Goal: Check status: Check status

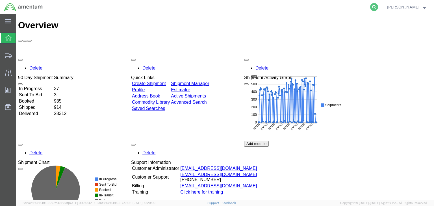
click at [378, 6] on icon at bounding box center [374, 7] width 8 height 8
click at [278, 8] on input "search" at bounding box center [284, 7] width 172 height 14
paste input "56744011"
type input "56744011"
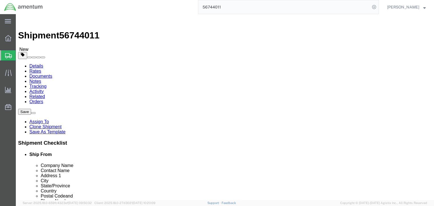
select select "42668"
select select
click icon
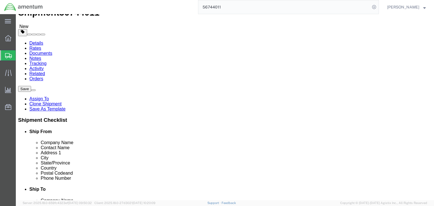
scroll to position [23, 0]
click link "Shipment Information"
click icon
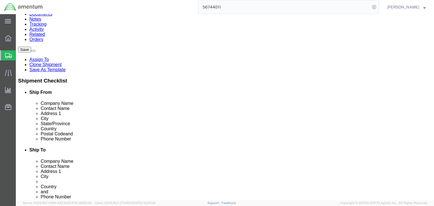
scroll to position [68, 0]
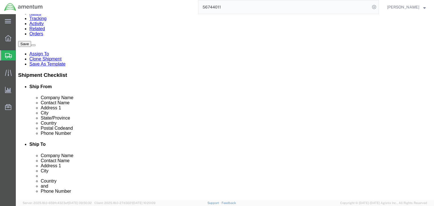
click dd
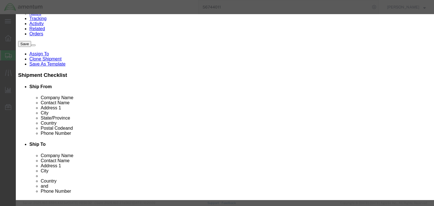
drag, startPoint x: 127, startPoint y: 44, endPoint x: 188, endPoint y: 43, distance: 60.8
click input "Panel A - EPMS Communication Enclosure"
click button "Close"
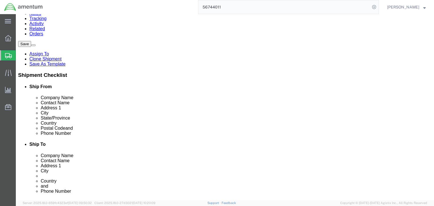
click link "Documents"
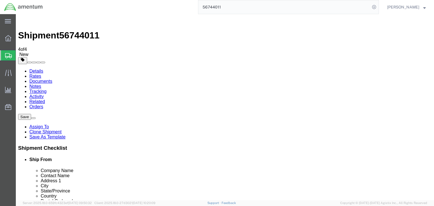
click at [41, 69] on link "Details" at bounding box center [36, 71] width 14 height 5
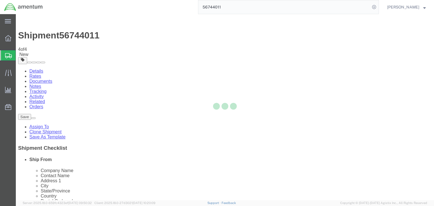
select select "42668"
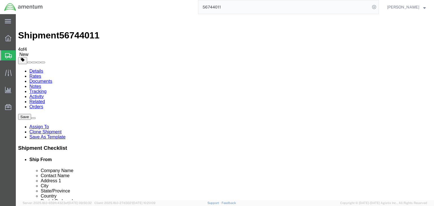
click icon
click div "Pieces: 2.00 Each Total value:"
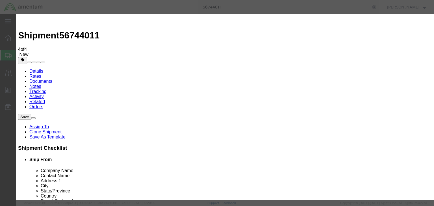
scroll to position [136, 0]
type input "8536908530"
click input "text"
type input "EAR99"
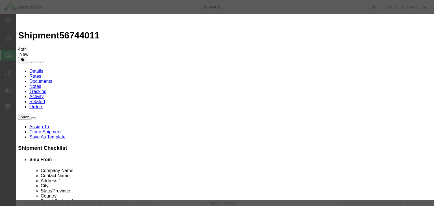
drag, startPoint x: 173, startPoint y: 78, endPoint x: 168, endPoint y: 80, distance: 5.4
click select "Select ATF BIS DEA EPA FDA FTR ITAR OFAC Other (OPA)"
select select "BIS"
click select "Select ATF BIS DEA EPA FDA FTR ITAR OFAC Other (OPA)"
click select "Select AGR-Agricultural APP-Computers APR-Additional Permissive Exports AVS-Air…"
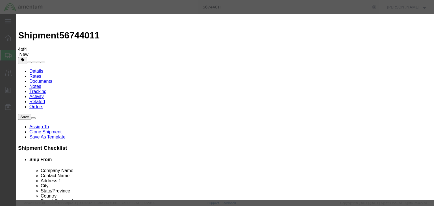
select select "NLR"
click select "Select AGR-Agricultural APP-Computers APR-Additional Permissive Exports AVS-Air…"
click button "Save & Close"
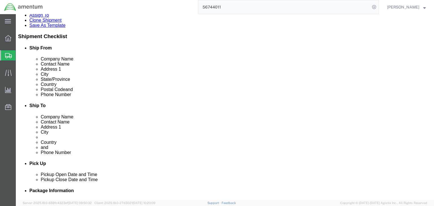
scroll to position [113, 0]
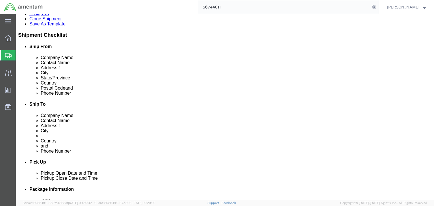
click dd "3.00 Each"
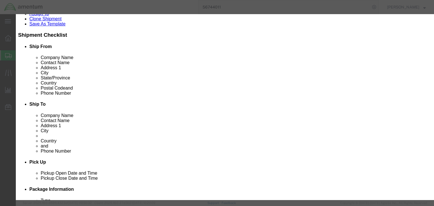
scroll to position [136, 0]
type input "8536908530"
click input "text"
type input "EAR99"
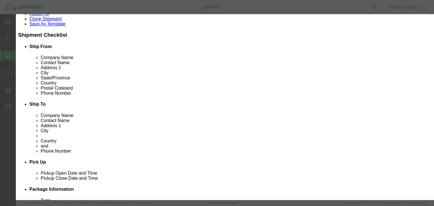
drag, startPoint x: 154, startPoint y: 79, endPoint x: 151, endPoint y: 81, distance: 3.7
click select "Select ATF BIS DEA EPA FDA FTR ITAR OFAC Other (OPA)"
select select "BIS"
click select "Select ATF BIS DEA EPA FDA FTR ITAR OFAC Other (OPA)"
click select "Select AGR-Agricultural APP-Computers APR-Additional Permissive Exports AVS-Air…"
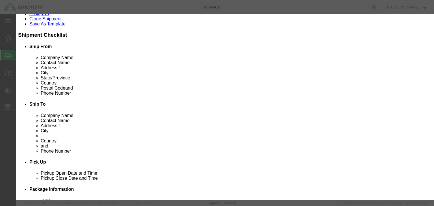
select select "NLR"
click select "Select AGR-Agricultural APP-Computers APR-Additional Permissive Exports AVS-Air…"
click button "Save & Close"
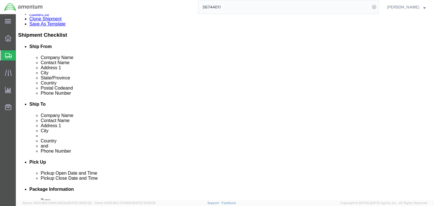
click dd "2.00 Each"
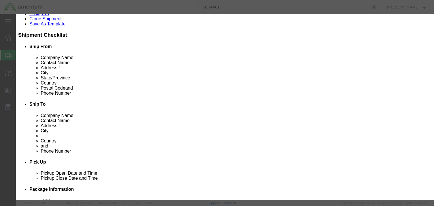
scroll to position [90, 0]
type input "8536908530"
drag, startPoint x: 126, startPoint y: 129, endPoint x: 190, endPoint y: 118, distance: 65.4
type input "8536908530"
click input "text"
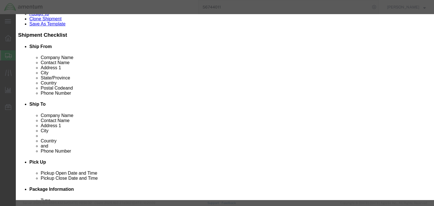
type input "EAR99"
click select "Select ATF BIS DEA EPA FDA FTR ITAR OFAC Other (OPA)"
select select "BIS"
click select "Select ATF BIS DEA EPA FDA FTR ITAR OFAC Other (OPA)"
click select "Select AGR-Agricultural APP-Computers APR-Additional Permissive Exports AVS-Air…"
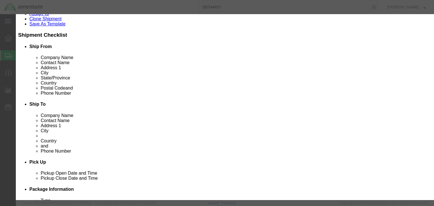
select select "NLR"
click select "Select AGR-Agricultural APP-Computers APR-Additional Permissive Exports AVS-Air…"
click div "Save & Add Another Save & Close Close"
click button "Save & Close"
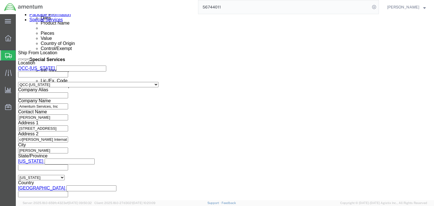
scroll to position [317, 0]
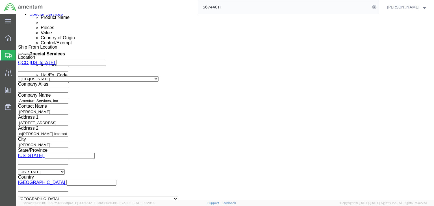
click dd
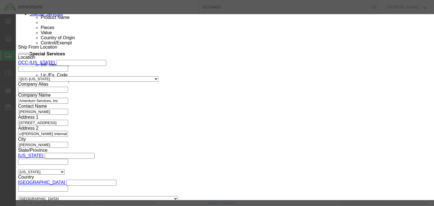
scroll to position [0, 4]
drag, startPoint x: 178, startPoint y: 42, endPoint x: 216, endPoint y: 42, distance: 38.5
click div "Product Name MFP-179FNW / HP color laser printer, MFP-179FNW Pieces 2.00 Select…"
paste input "8443310000"
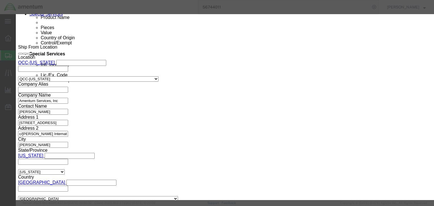
type input "8443310000"
click input "text"
type input "EAR99"
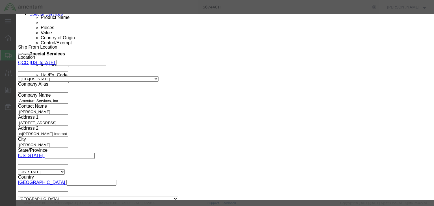
click select "Select ATF BIS DEA EPA FDA FTR ITAR OFAC Other (OPA)"
select select "BIS"
click select "Select ATF BIS DEA EPA FDA FTR ITAR OFAC Other (OPA)"
click select "Select AGR-Agricultural APP-Computers APR-Additional Permissive Exports AVS-Air…"
select select "NLR"
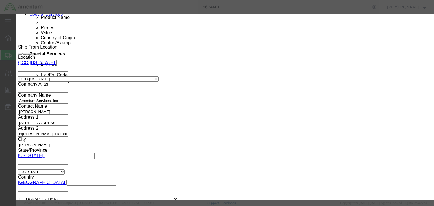
click select "Select AGR-Agricultural APP-Computers APR-Additional Permissive Exports AVS-Air…"
click button "Save & Close"
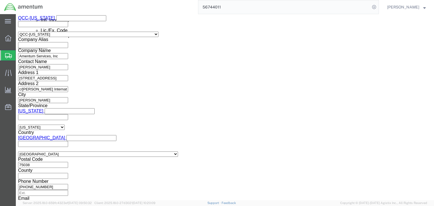
scroll to position [362, 0]
click dd "6.00 Each"
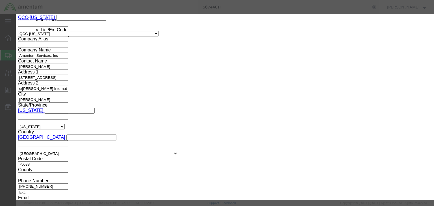
drag, startPoint x: 174, startPoint y: 44, endPoint x: 197, endPoint y: 44, distance: 23.2
click input "S3222HN / Dell 32" curved monitor, S3222HN"
type input "8524111000"
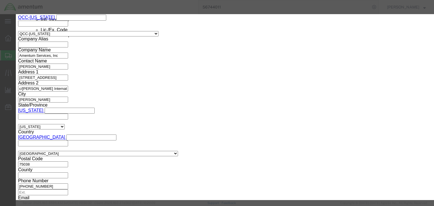
click input "text"
type input "EAR99"
click select "Select ATF BIS DEA EPA FDA FTR ITAR OFAC Other (OPA)"
select select "BIS"
click select "Select ATF BIS DEA EPA FDA FTR ITAR OFAC Other (OPA)"
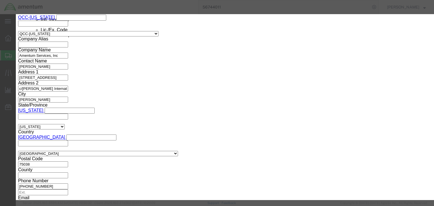
click select "Select AGR-Agricultural APP-Computers APR-Additional Permissive Exports AVS-Air…"
select select "NLR"
click select "Select AGR-Agricultural APP-Computers APR-Additional Permissive Exports AVS-Air…"
click button "Save & Close"
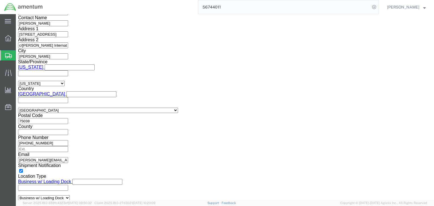
scroll to position [407, 0]
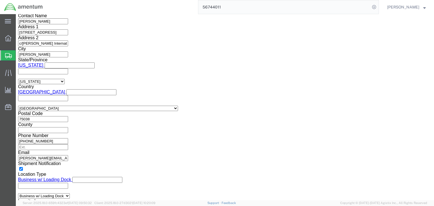
click dd "2.00 Each"
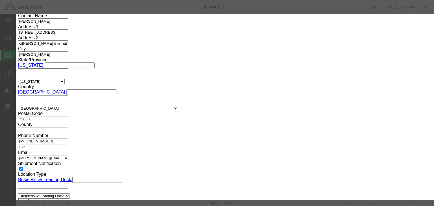
scroll to position [0, 0]
drag, startPoint x: 174, startPoint y: 42, endPoint x: 205, endPoint y: 43, distance: 31.1
click div "APC_BR650MI / APC Backup UPS, APC-BR650MI"
type input "8507808200"
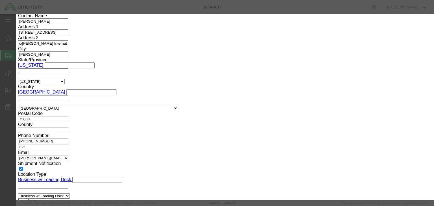
type input "8507808200"
click input "text"
type input "EAR99"
click select "Select ATF BIS DEA EPA FDA FTR ITAR OFAC Other (OPA)"
select select "BIS"
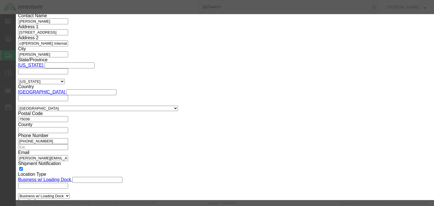
click select "Select ATF BIS DEA EPA FDA FTR ITAR OFAC Other (OPA)"
click select "Select AGR-Agricultural APP-Computers APR-Additional Permissive Exports AVS-Air…"
select select "NLR"
click select "Select AGR-Agricultural APP-Computers APR-Additional Permissive Exports AVS-Air…"
click button "Save & Close"
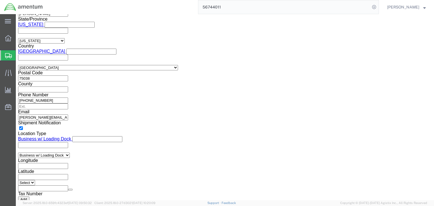
scroll to position [452, 0]
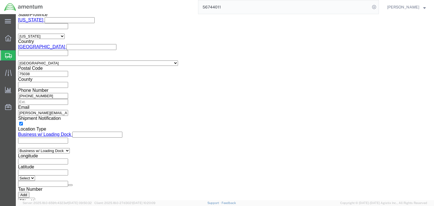
click dd
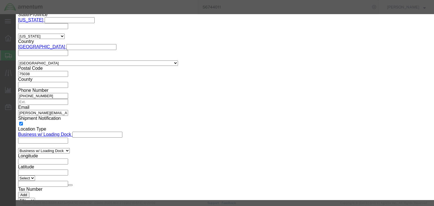
drag, startPoint x: 111, startPoint y: 43, endPoint x: 144, endPoint y: 44, distance: 33.1
click input "Dell Precision 7960 Tower Computer"
type input "8471410150"
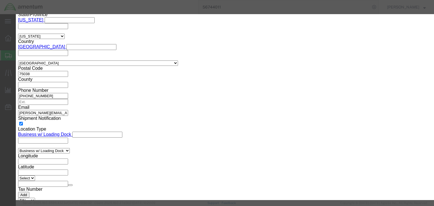
click input "text"
type input "5A992.c"
click select "Select ATF BIS DEA EPA FDA FTR ITAR OFAC Other (OPA)"
select select "BIS"
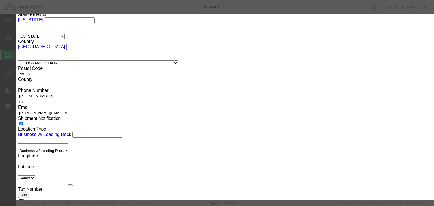
click select "Select ATF BIS DEA EPA FDA FTR ITAR OFAC Other (OPA)"
click select "Select AGR-Agricultural APP-Computers APR-Additional Permissive Exports AVS-Air…"
select select "NLR"
click select "Select AGR-Agricultural APP-Computers APR-Additional Permissive Exports AVS-Air…"
click button "Save & Close"
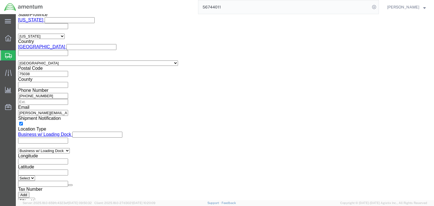
drag, startPoint x: 70, startPoint y: 134, endPoint x: 93, endPoint y: 143, distance: 25.1
click dd
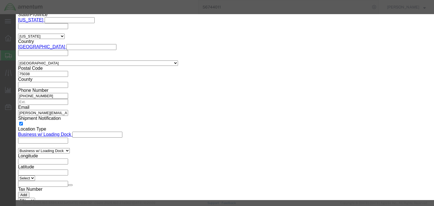
drag, startPoint x: 168, startPoint y: 44, endPoint x: 52, endPoint y: 39, distance: 116.8
click div "Commodity library Product Name Dell Precision Pro Max Desktop Pieces 2.00 Selec…"
click input "8471.30.0100"
type input "8471300100"
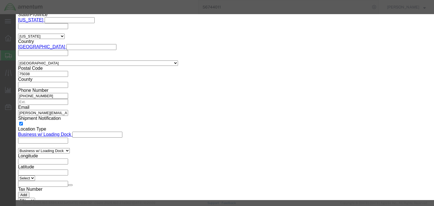
type input "8471300100"
drag, startPoint x: 168, startPoint y: 44, endPoint x: 41, endPoint y: 26, distance: 128.7
click div "Edit content Commodity library Product Name Dell Precision Pro Max Desktop Piec…"
click button "Close"
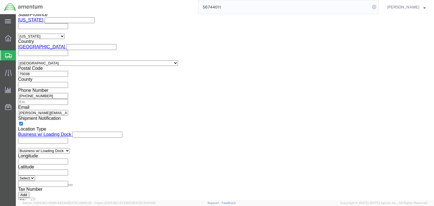
click div "Pieces: 2.00 Each Total value:"
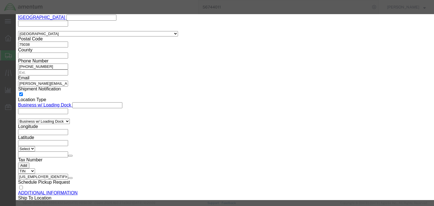
scroll to position [136, 0]
drag, startPoint x: 113, startPoint y: 66, endPoint x: 147, endPoint y: 70, distance: 33.9
type input "8471410150"
click input "8471410150"
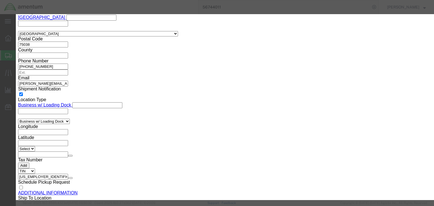
click button "Close"
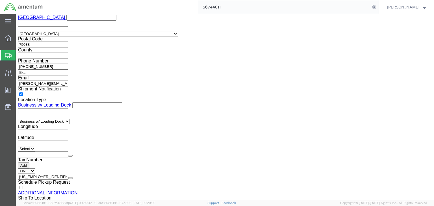
click dd
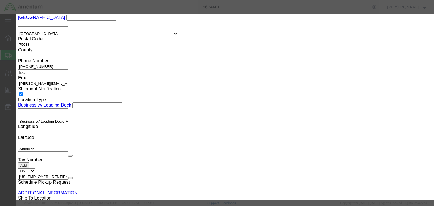
scroll to position [148, 0]
type input "8471410150"
click input "text"
type input "5A992.c"
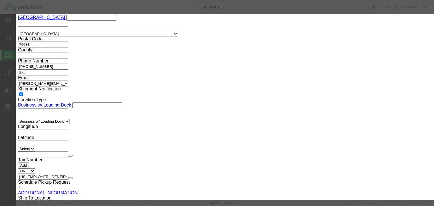
click select "Select ATF BIS DEA EPA FDA FTR ITAR OFAC Other (OPA)"
select select "BIS"
click select "Select ATF BIS DEA EPA FDA FTR ITAR OFAC Other (OPA)"
click select "Select AGR-Agricultural APP-Computers APR-Additional Permissive Exports AVS-Air…"
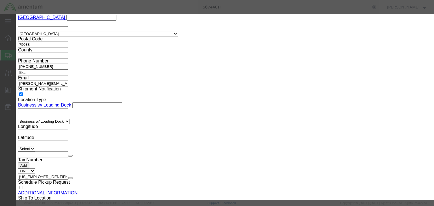
select select "NLR"
click select "Select AGR-Agricultural APP-Computers APR-Additional Permissive Exports AVS-Air…"
click button "Save & Close"
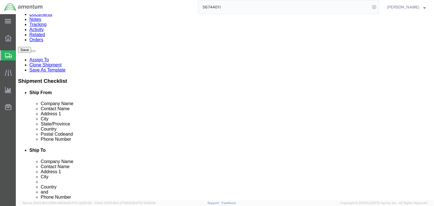
scroll to position [75, 0]
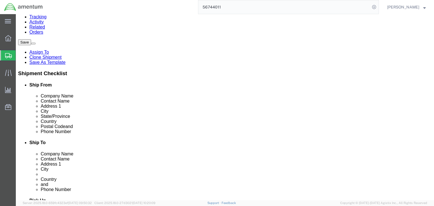
click div "Pieces: 1.00 Each Total value:"
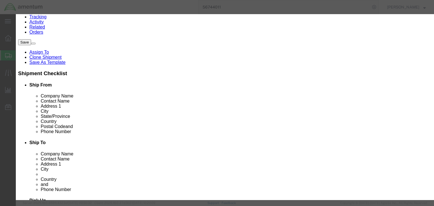
drag, startPoint x: 147, startPoint y: 44, endPoint x: 103, endPoint y: 42, distance: 44.1
click div "Product Name EDS-518E-4GTXSFP / Moxa 14+4G port Gigabit managed Ethernet Switch"
drag, startPoint x: 149, startPoint y: 43, endPoint x: 81, endPoint y: 42, distance: 67.3
click div "Product Name EDS-518E-4GTXSFP / Moxa 14+4G port Gigabit managed Ethernet Switch"
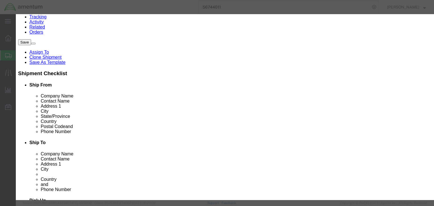
type input "8517620020"
click input "text"
type input "5A991"
click div "ECCN 5A991"
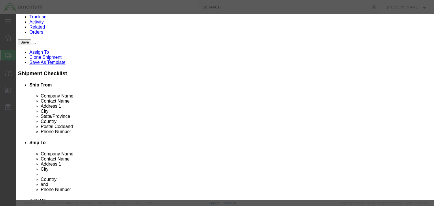
click select "Select ATF BIS DEA EPA FDA FTR ITAR OFAC Other (OPA)"
select select "BIS"
click select "Select ATF BIS DEA EPA FDA FTR ITAR OFAC Other (OPA)"
click select "Select AGR-Agricultural APP-Computers APR-Additional Permissive Exports AVS-Air…"
select select "NLR"
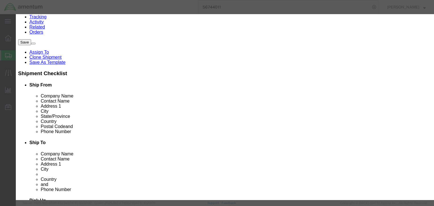
click select "Select AGR-Agricultural APP-Computers APR-Additional Permissive Exports AVS-Air…"
click button "Save & Close"
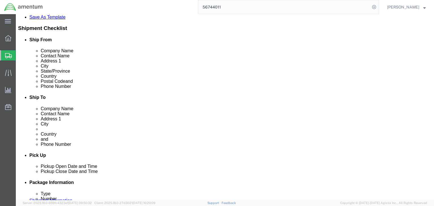
scroll to position [120, 0]
click dd
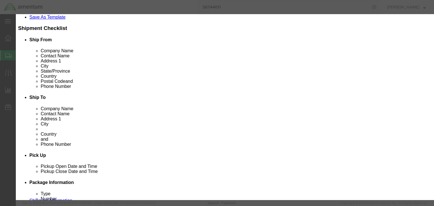
drag, startPoint x: 148, startPoint y: 44, endPoint x: 70, endPoint y: 39, distance: 78.5
click div "Product Name EDS-G205-1GTXSFP / 5 port Gigabit ethernet switch (1 fiber/copper)"
type input "EDS-G205-1GTXSFP / 5 port Gigabit ethernet switch (1 fiber/copper)"
type input "8517620020"
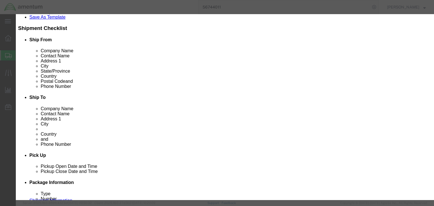
type input "8517620020"
click input "text"
type input "5A991"
click select "Select ATF BIS DEA EPA FDA FTR ITAR OFAC Other (OPA)"
select select "BIS"
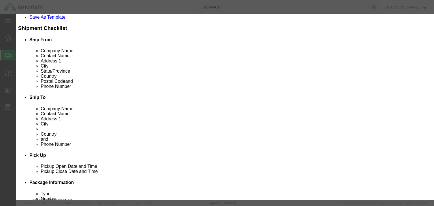
click select "Select ATF BIS DEA EPA FDA FTR ITAR OFAC Other (OPA)"
click select "Select AGR-Agricultural APP-Computers APR-Additional Permissive Exports AVS-Air…"
select select "NLR"
click select "Select AGR-Agricultural APP-Computers APR-Additional Permissive Exports AVS-Air…"
click button "Save & Close"
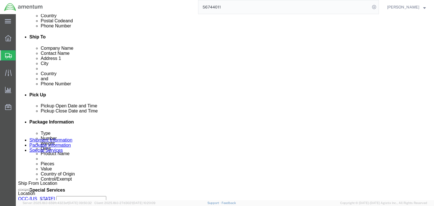
scroll to position [188, 0]
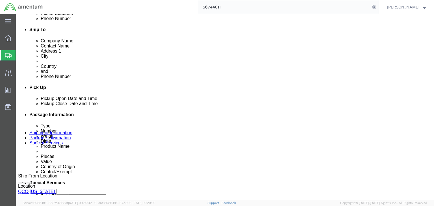
click div "Pieces: 1.00 Each Total value:"
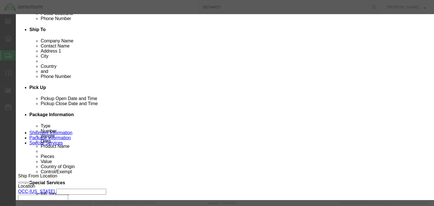
drag, startPoint x: 106, startPoint y: 41, endPoint x: 86, endPoint y: 38, distance: 20.6
click div "Commodity library Product Name SFP-1GSXLC / 1000 BaseSxport, LC connector, 300m…"
type input "8517620020"
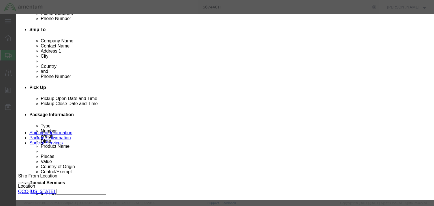
click input "text"
type input "5A991"
click select "Select ATF BIS DEA EPA FDA FTR ITAR OFAC Other (OPA)"
select select "BIS"
click select "Select ATF BIS DEA EPA FDA FTR ITAR OFAC Other (OPA)"
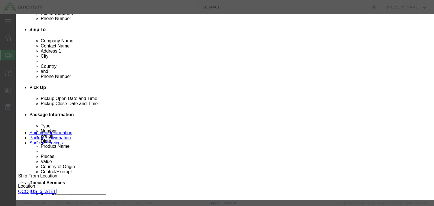
click select "Select AGR-Agricultural APP-Computers APR-Additional Permissive Exports AVS-Air…"
select select "NLR"
click select "Select AGR-Agricultural APP-Computers APR-Additional Permissive Exports AVS-Air…"
click button "Save & Close"
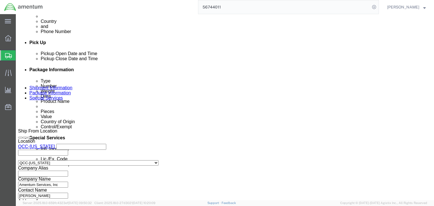
scroll to position [233, 0]
click dd "1.00 Each"
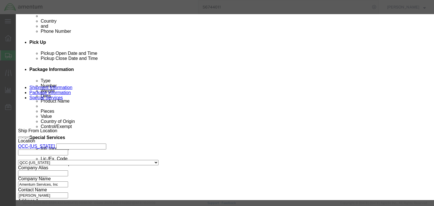
click input "MB3170 / Ethernet Gateway"
click button "Close"
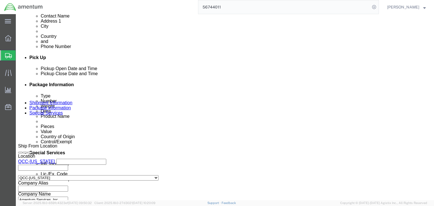
scroll to position [210, 0]
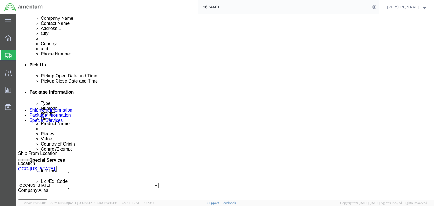
click dd
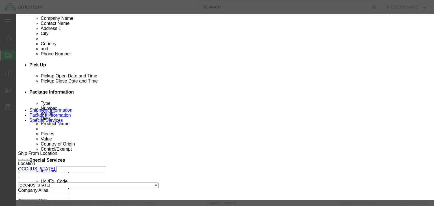
scroll to position [136, 0]
type input "8517620020"
click input "8517620020"
click button "Close"
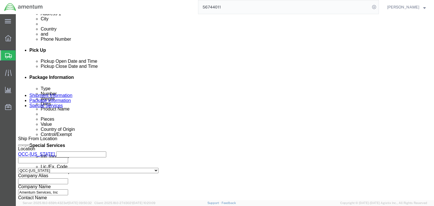
scroll to position [233, 0]
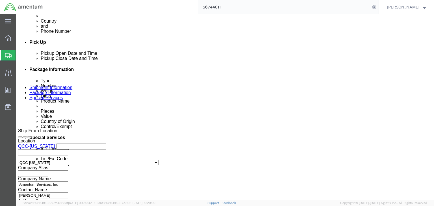
click dd "1.00 Each"
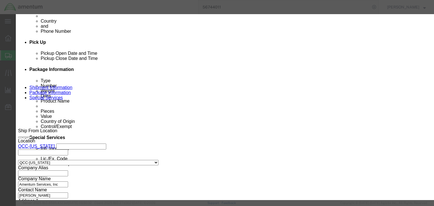
scroll to position [148, 0]
type input "8517620020"
click input "text"
type input "5A991"
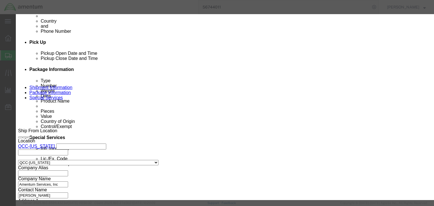
click select "Select ATF BIS DEA EPA FDA FTR ITAR OFAC Other (OPA)"
select select "BIS"
click select "Select ATF BIS DEA EPA FDA FTR ITAR OFAC Other (OPA)"
click select "Select AGR-Agricultural APP-Computers APR-Additional Permissive Exports AVS-Air…"
select select "NLR"
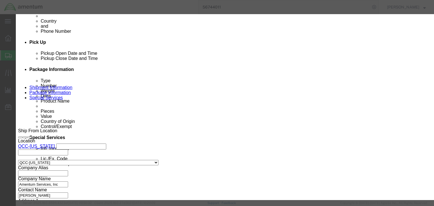
click select "Select AGR-Agricultural APP-Computers APR-Additional Permissive Exports AVS-Air…"
click button "Save & Close"
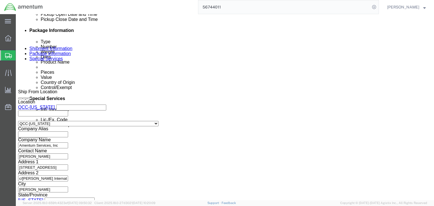
scroll to position [278, 0]
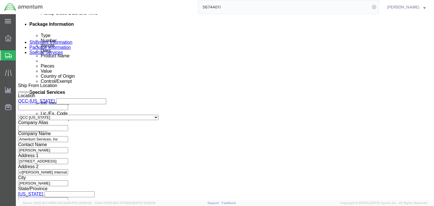
click dd "1.00 Each"
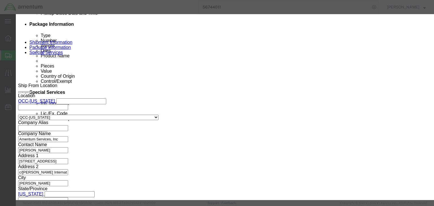
click input "E1210 / 16 x DI with RJ45 ethernet comms"
drag, startPoint x: 138, startPoint y: 44, endPoint x: 101, endPoint y: 40, distance: 37.3
click div "Product Name E1210 / 16 x DI with RJ45 ethernet comms"
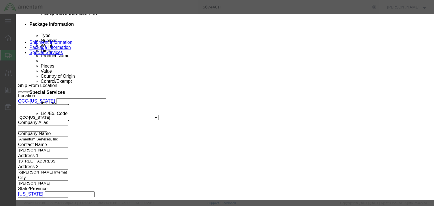
type input "8517620020"
click input "text"
type input "5A991"
click select "Select ATF BIS DEA EPA FDA FTR ITAR OFAC Other (OPA)"
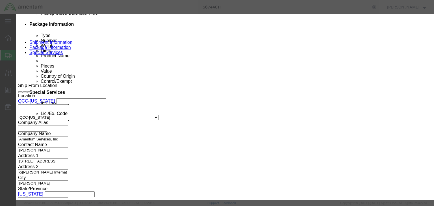
select select "BIS"
click select "Select ATF BIS DEA EPA FDA FTR ITAR OFAC Other (OPA)"
click select "Select AGR-Agricultural APP-Computers APR-Additional Permissive Exports AVS-Air…"
select select "NLR"
click select "Select AGR-Agricultural APP-Computers APR-Additional Permissive Exports AVS-Air…"
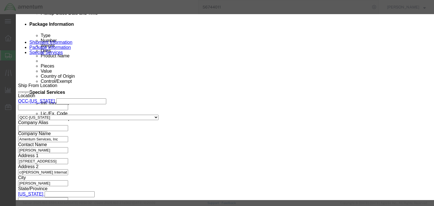
click button "Save & Close"
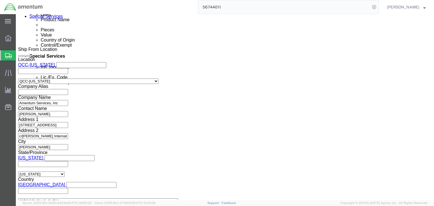
scroll to position [323, 0]
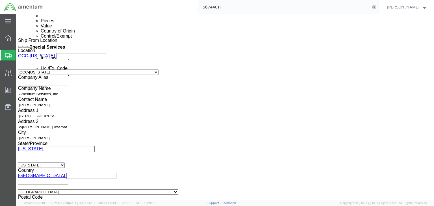
click dd "1.00 Each"
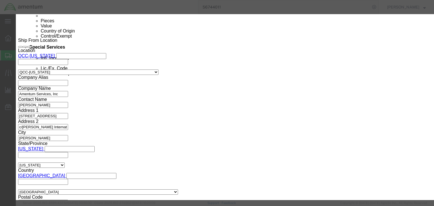
drag, startPoint x: 137, startPoint y: 44, endPoint x: 88, endPoint y: 44, distance: 48.6
click div "Product Name SOLA SVL 240 / SOLA SVL 240VAC to 24VDC poweru supply"
type input "8504409530"
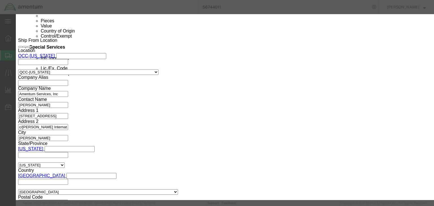
click input "text"
type input "EAR99"
click select "Select ATF BIS DEA EPA FDA FTR ITAR OFAC Other (OPA)"
select select "BIS"
click select "Select ATF BIS DEA EPA FDA FTR ITAR OFAC Other (OPA)"
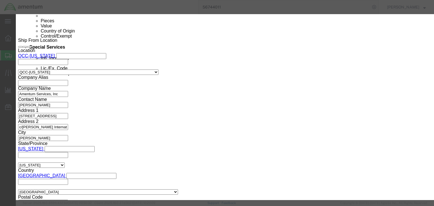
click select "Select AGR-Agricultural APP-Computers APR-Additional Permissive Exports AVS-Air…"
select select "NLR"
click select "Select AGR-Agricultural APP-Computers APR-Additional Permissive Exports AVS-Air…"
drag, startPoint x: 327, startPoint y: 152, endPoint x: 260, endPoint y: 152, distance: 66.7
click button "Save & Close"
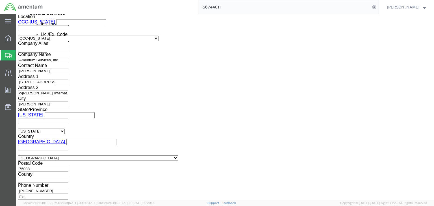
scroll to position [369, 0]
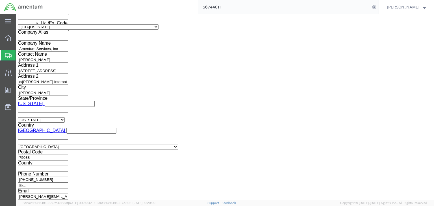
click dd
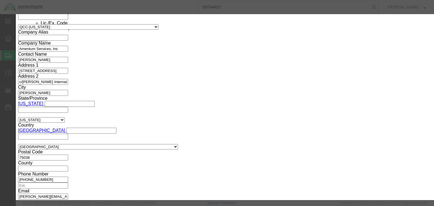
click input "908195 / [PERSON_NAME]-MU surge proctection device"
type input "8536308000"
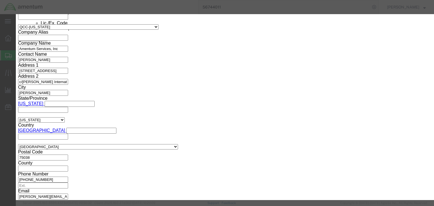
click input "text"
type input "EAR99"
drag, startPoint x: 157, startPoint y: 66, endPoint x: 155, endPoint y: 68, distance: 3.2
click select "Select ATF BIS DEA EPA FDA FTR ITAR OFAC Other (OPA)"
select select "BIS"
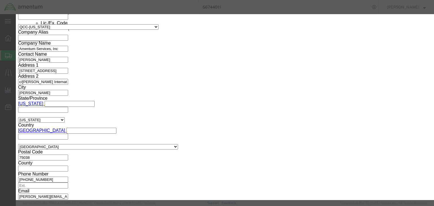
click select "Select ATF BIS DEA EPA FDA FTR ITAR OFAC Other (OPA)"
click div "ECCN EAR99"
click select "Select AGR-Agricultural APP-Computers APR-Additional Permissive Exports AVS-Air…"
select select "NLR"
click select "Select AGR-Agricultural APP-Computers APR-Additional Permissive Exports AVS-Air…"
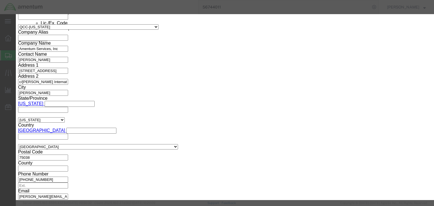
click button "Save & Close"
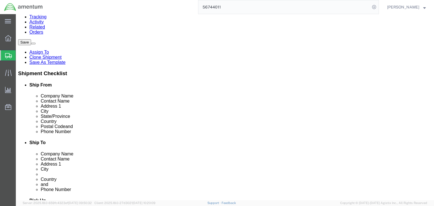
scroll to position [0, 0]
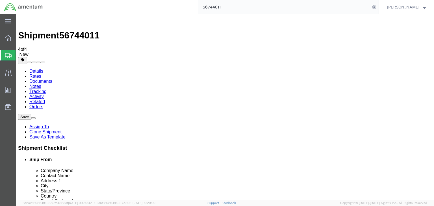
click icon
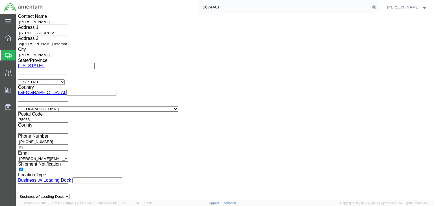
scroll to position [430, 0]
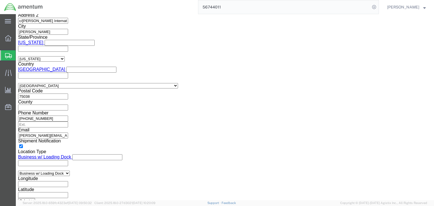
click icon
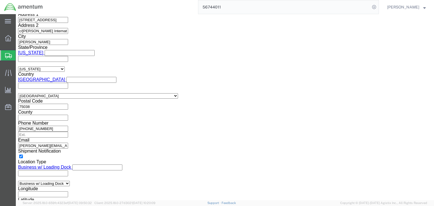
click span
click at [6, 53] on icon at bounding box center [8, 55] width 7 height 5
